Goal: Check status: Check status

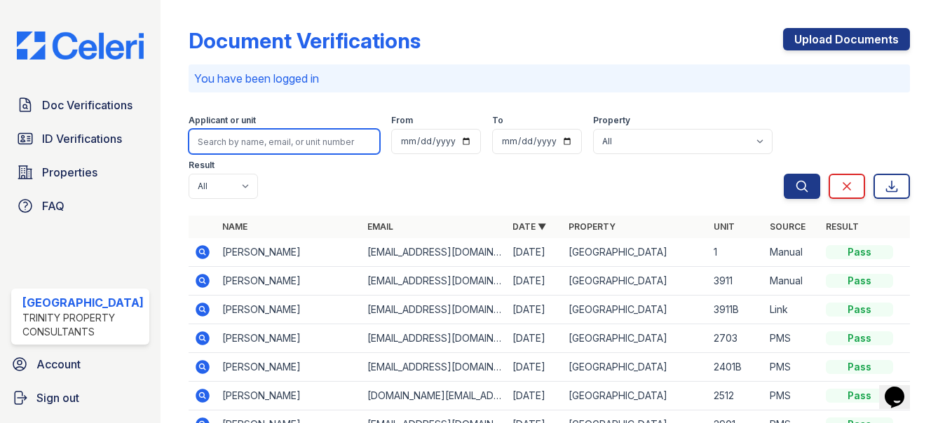
click at [272, 143] on input "search" at bounding box center [283, 141] width 191 height 25
type input "[PERSON_NAME]"
click at [783, 174] on button "Search" at bounding box center [801, 186] width 36 height 25
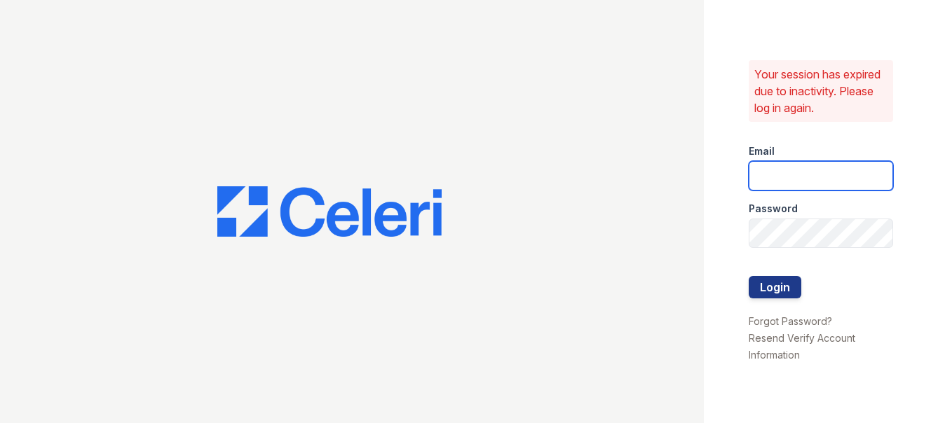
type input "arrivestreetervilleleasing@trinity-pm.com"
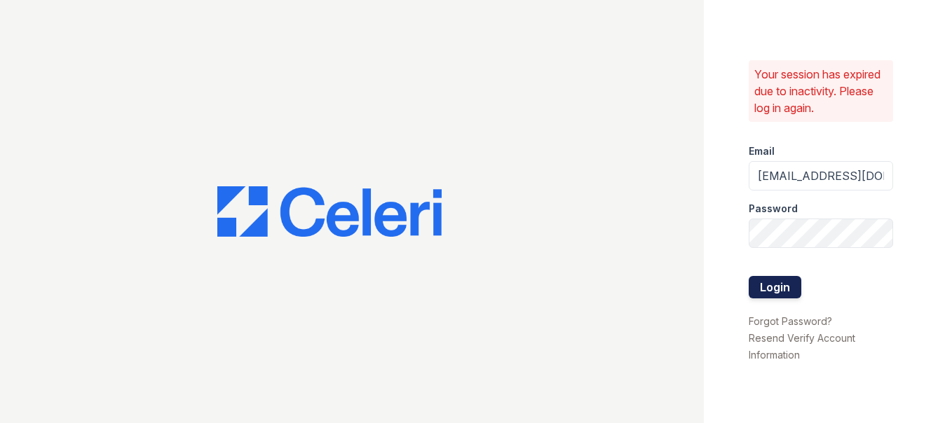
click at [794, 291] on button "Login" at bounding box center [774, 287] width 53 height 22
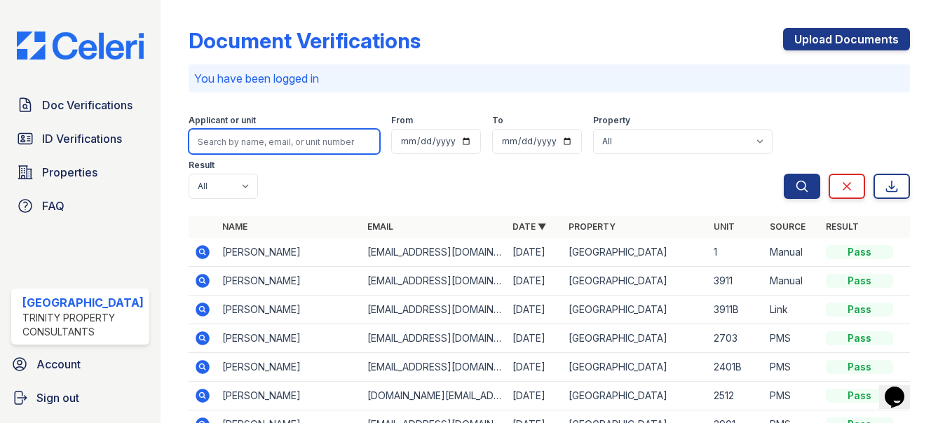
click at [294, 133] on input "search" at bounding box center [283, 141] width 191 height 25
click at [298, 152] on input "search" at bounding box center [283, 141] width 191 height 25
type input "zh"
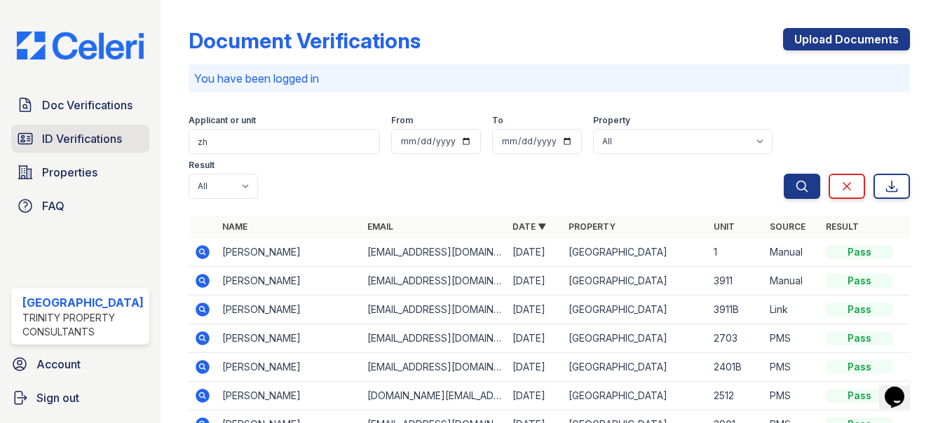
click at [63, 133] on span "ID Verifications" at bounding box center [82, 138] width 80 height 17
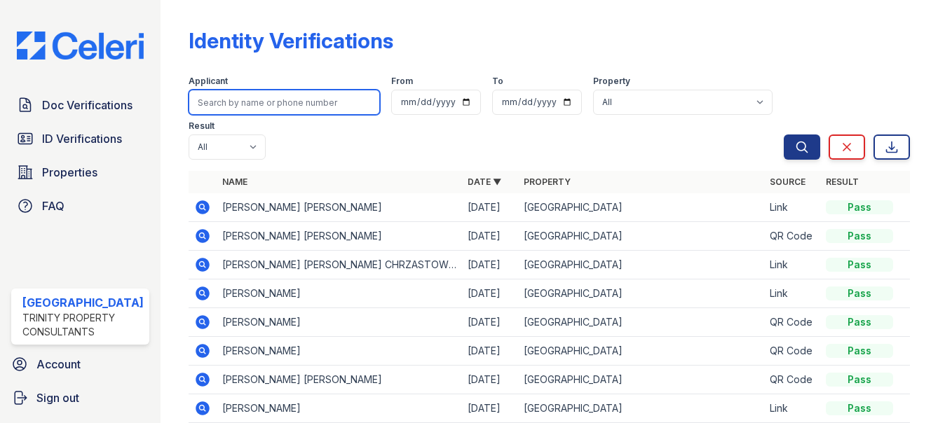
click at [276, 105] on input "search" at bounding box center [283, 102] width 191 height 25
type input "zhu"
click at [783, 135] on button "Search" at bounding box center [801, 147] width 36 height 25
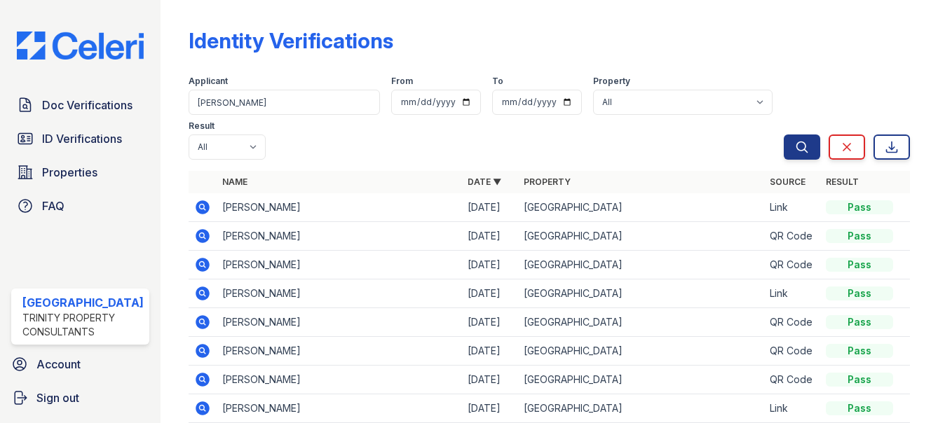
click at [197, 210] on icon at bounding box center [202, 207] width 14 height 14
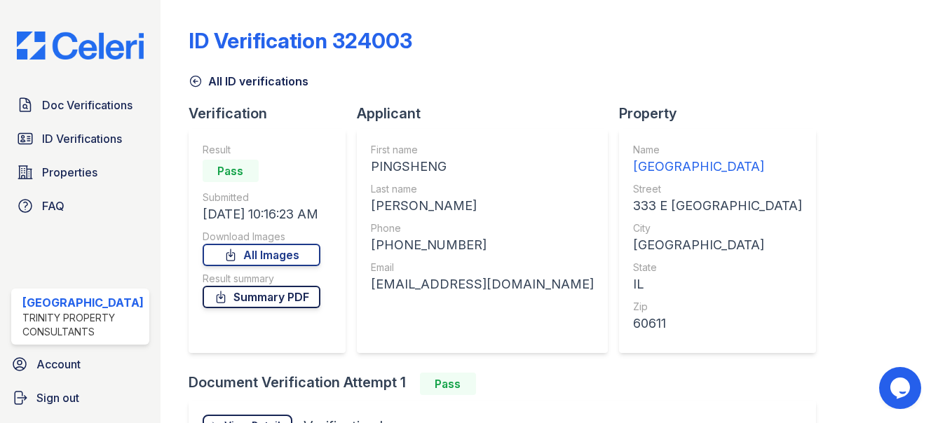
click at [277, 298] on link "Summary PDF" at bounding box center [262, 297] width 118 height 22
click at [109, 131] on span "ID Verifications" at bounding box center [82, 138] width 80 height 17
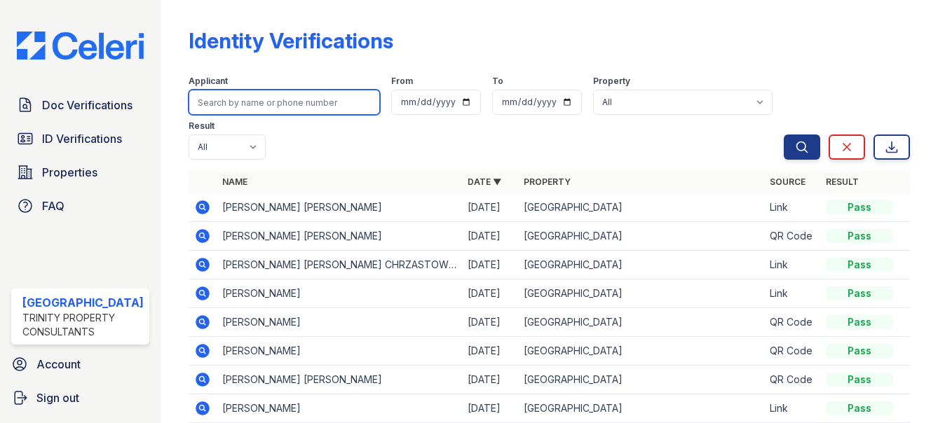
click at [309, 105] on input "search" at bounding box center [283, 102] width 191 height 25
type input "zhu"
click at [783, 135] on button "Search" at bounding box center [801, 147] width 36 height 25
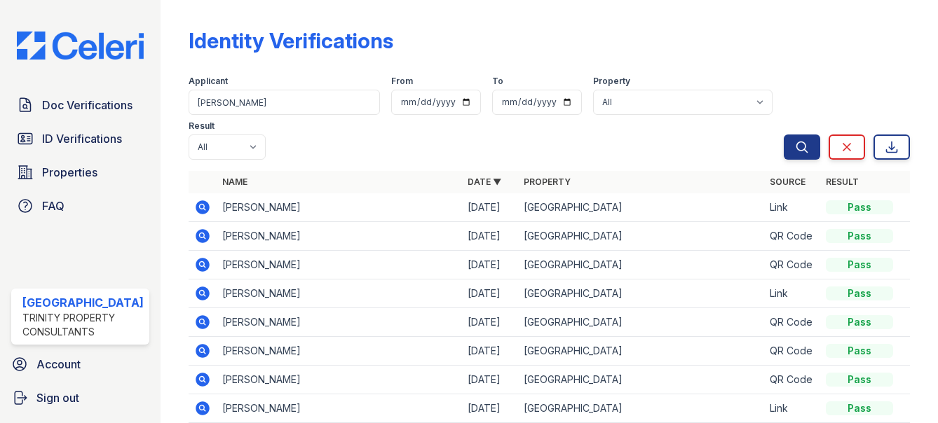
click at [194, 209] on icon at bounding box center [202, 207] width 17 height 17
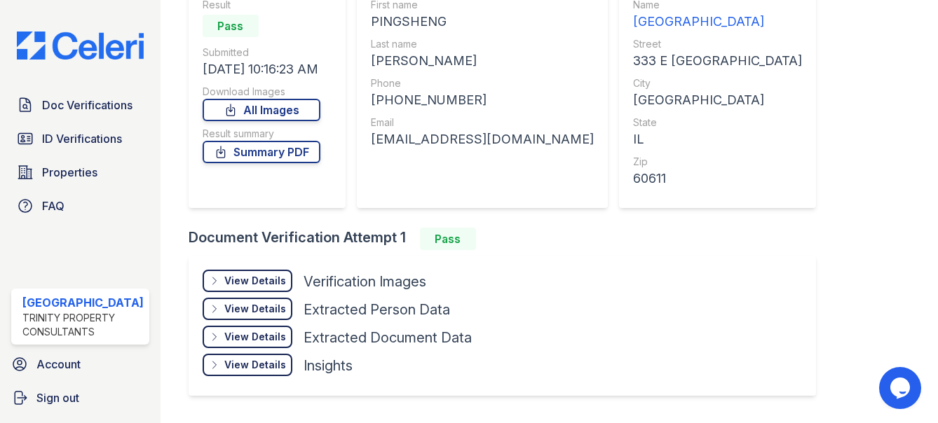
scroll to position [147, 0]
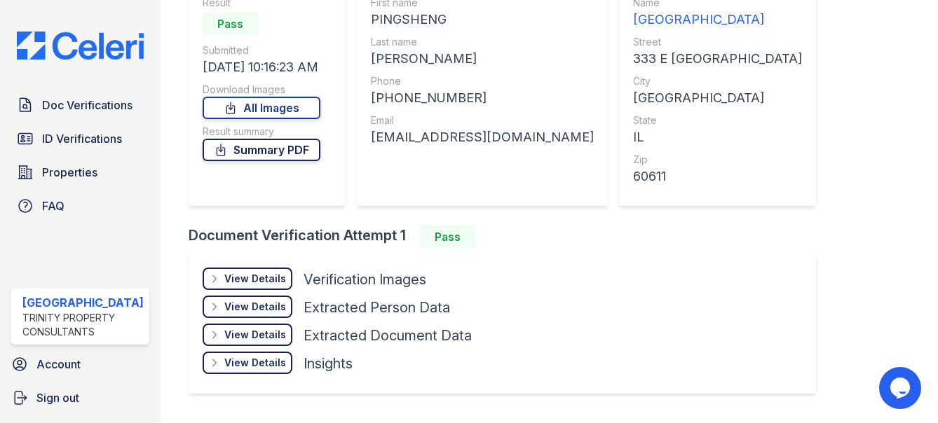
click at [275, 155] on link "Summary PDF" at bounding box center [262, 150] width 118 height 22
click at [278, 108] on link "All Images" at bounding box center [262, 108] width 118 height 22
